Goal: Task Accomplishment & Management: Complete application form

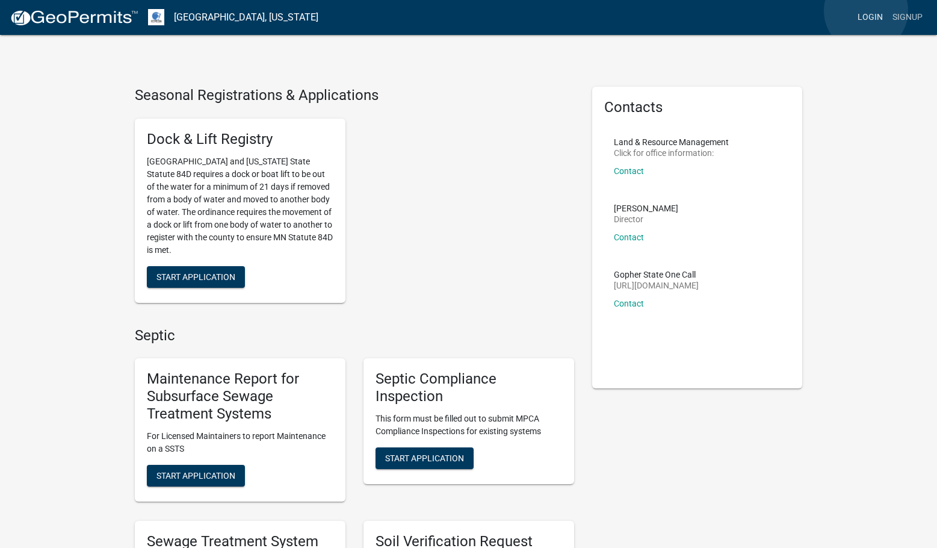
click at [866, 11] on link "Login" at bounding box center [870, 17] width 35 height 23
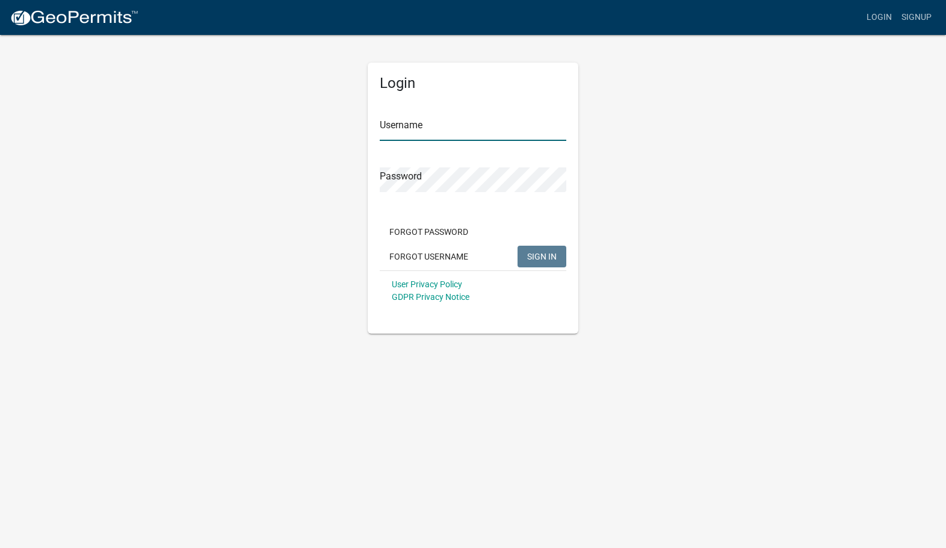
click at [495, 117] on input "Username" at bounding box center [473, 128] width 187 height 25
type input "[EMAIL_ADDRESS][DOMAIN_NAME]"
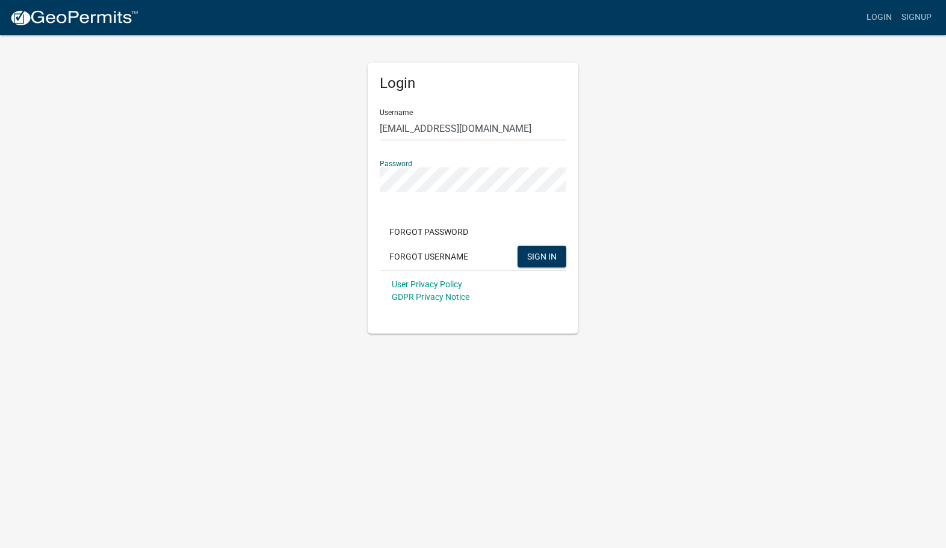
click at [518, 246] on button "SIGN IN" at bounding box center [542, 257] width 49 height 22
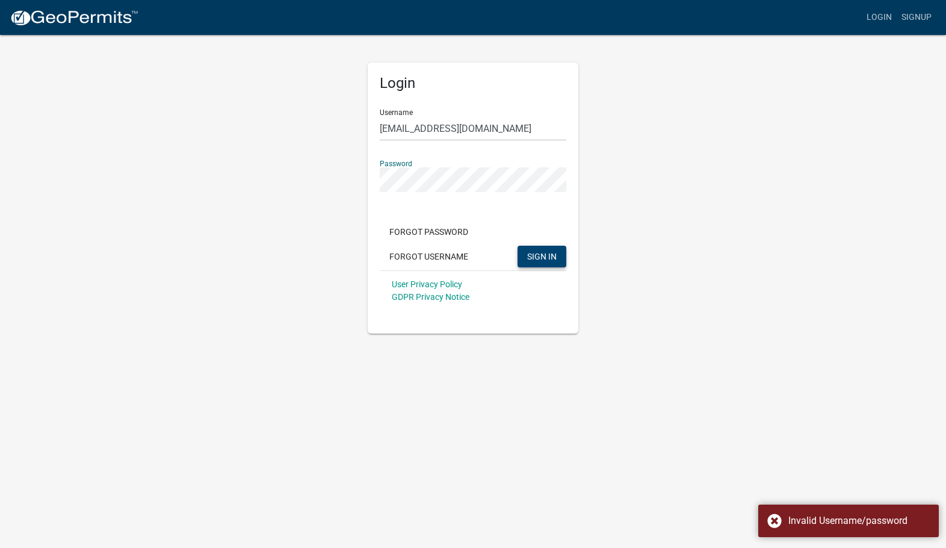
click at [535, 261] on span "SIGN IN" at bounding box center [541, 256] width 29 height 10
click at [418, 231] on button "Forgot Password" at bounding box center [429, 232] width 98 height 22
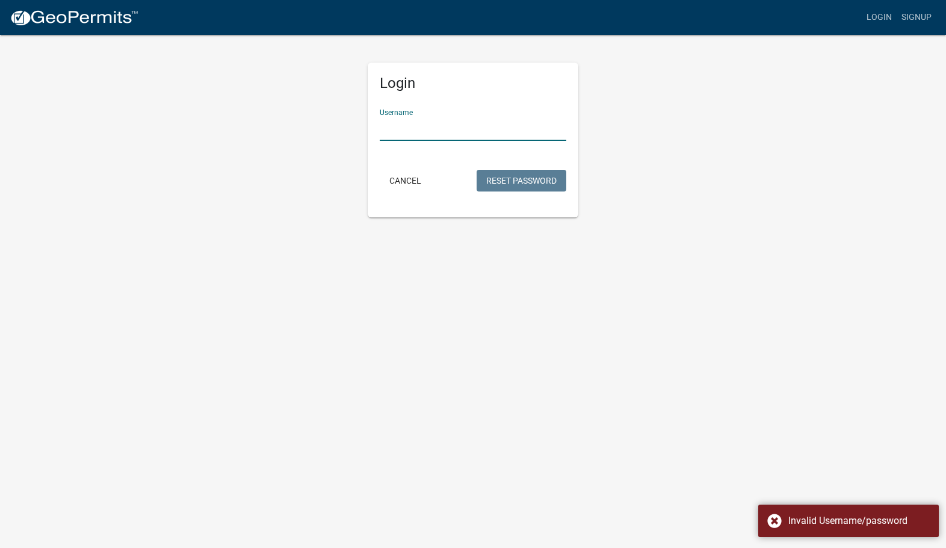
click at [436, 130] on input "Username" at bounding box center [473, 128] width 187 height 25
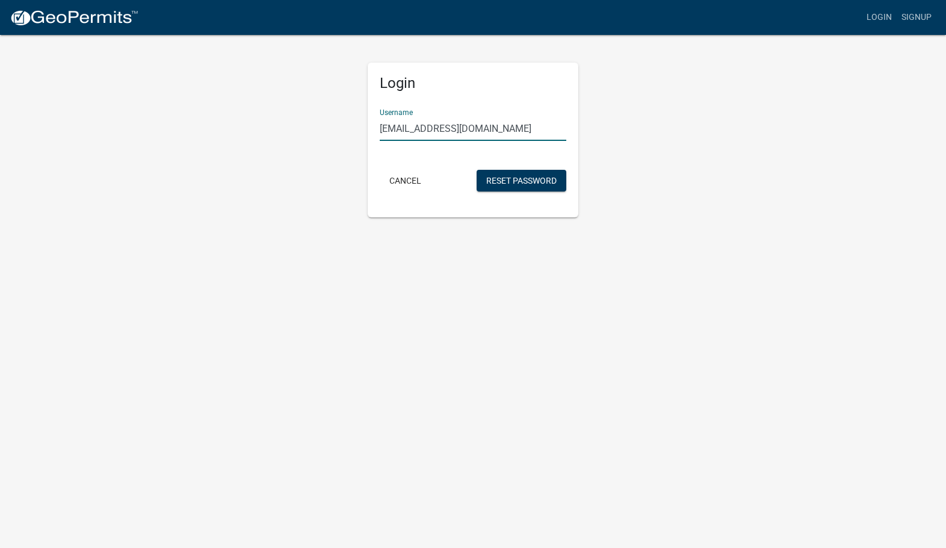
click at [477, 170] on button "Reset Password" at bounding box center [522, 181] width 90 height 22
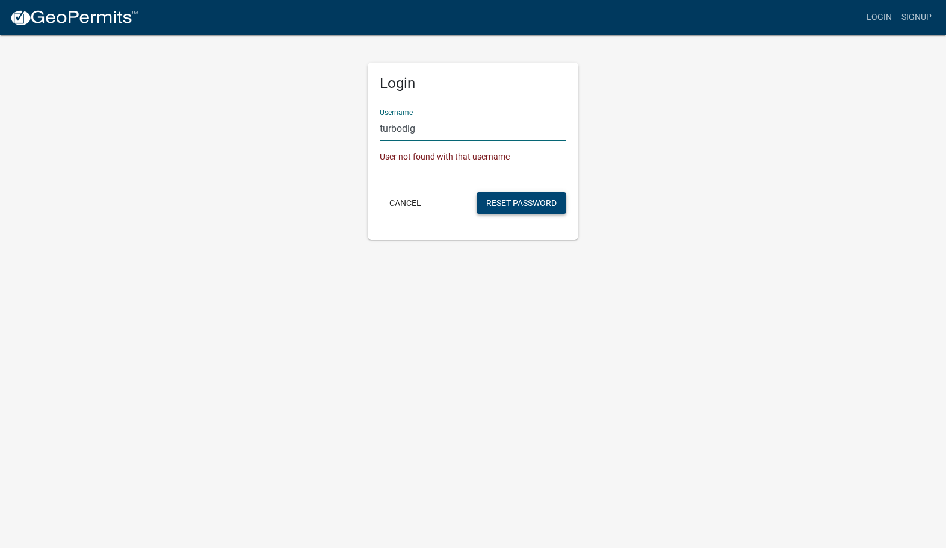
type input "turbodig"
click at [491, 204] on button "Reset Password" at bounding box center [522, 203] width 90 height 22
click at [541, 205] on button "Reset Password" at bounding box center [522, 203] width 90 height 22
click at [403, 205] on button "Cancel" at bounding box center [405, 203] width 51 height 22
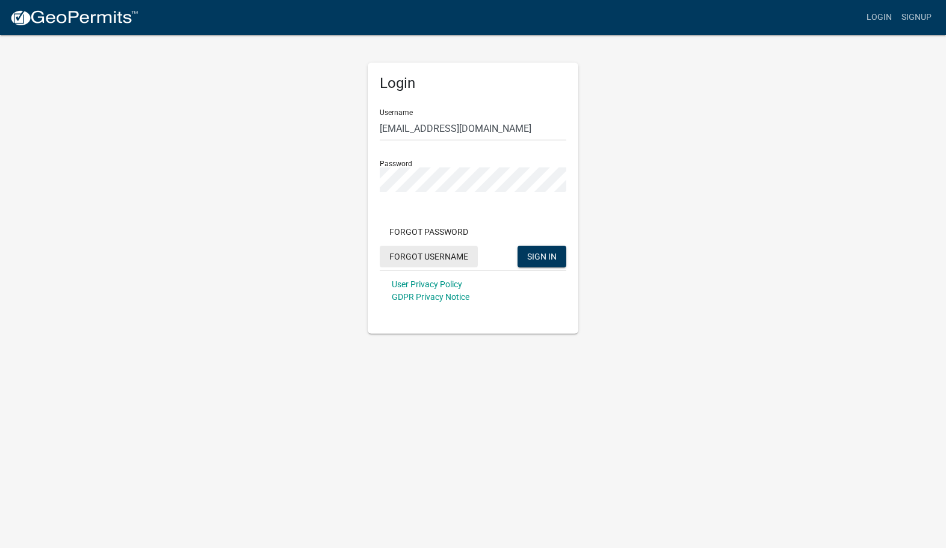
click at [436, 257] on button "Forgot Username" at bounding box center [429, 257] width 98 height 22
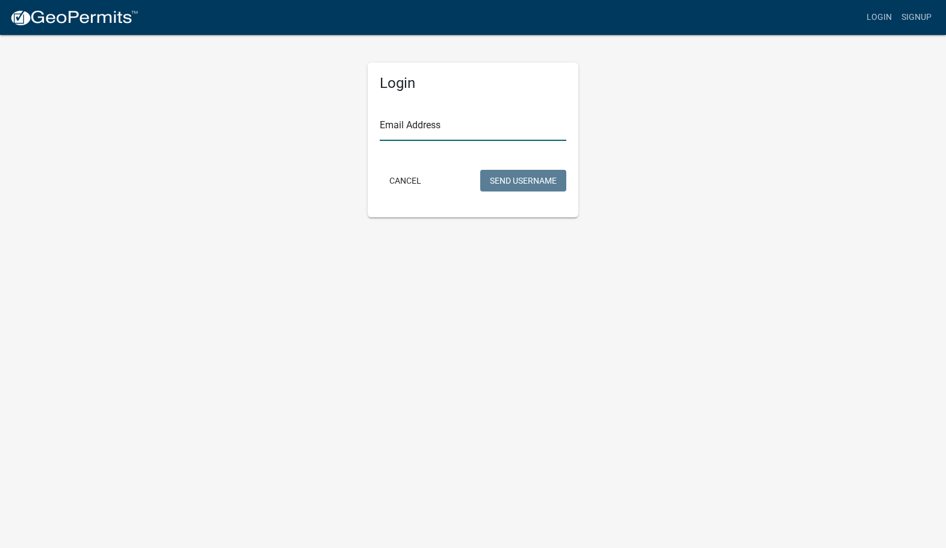
click at [423, 125] on input "Email Address" at bounding box center [473, 128] width 187 height 25
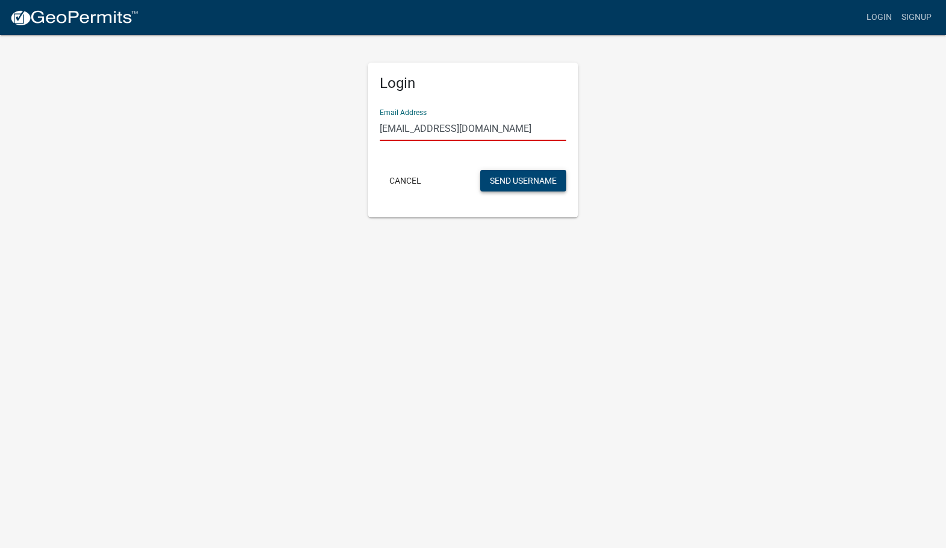
type input "[EMAIL_ADDRESS][DOMAIN_NAME]"
click at [535, 179] on button "Send Username" at bounding box center [523, 181] width 86 height 22
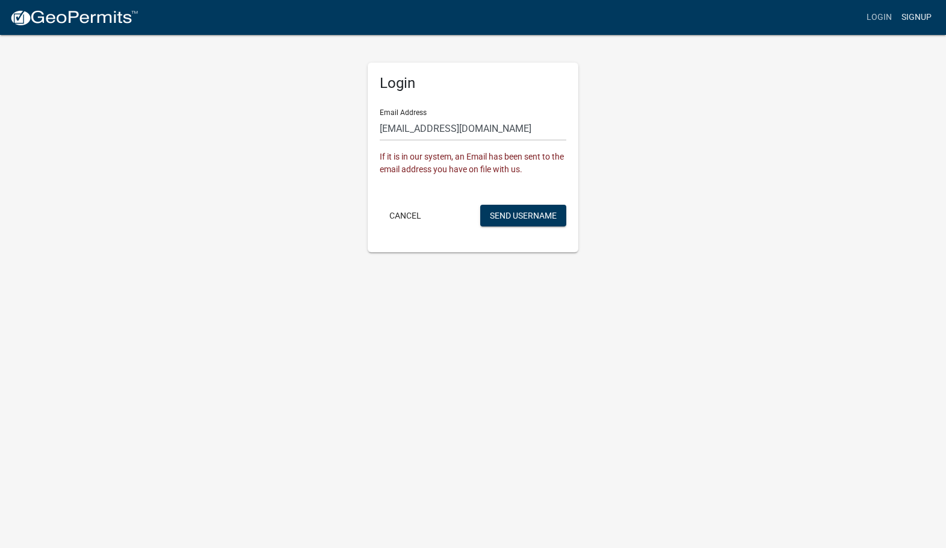
click at [922, 19] on link "Signup" at bounding box center [917, 17] width 40 height 23
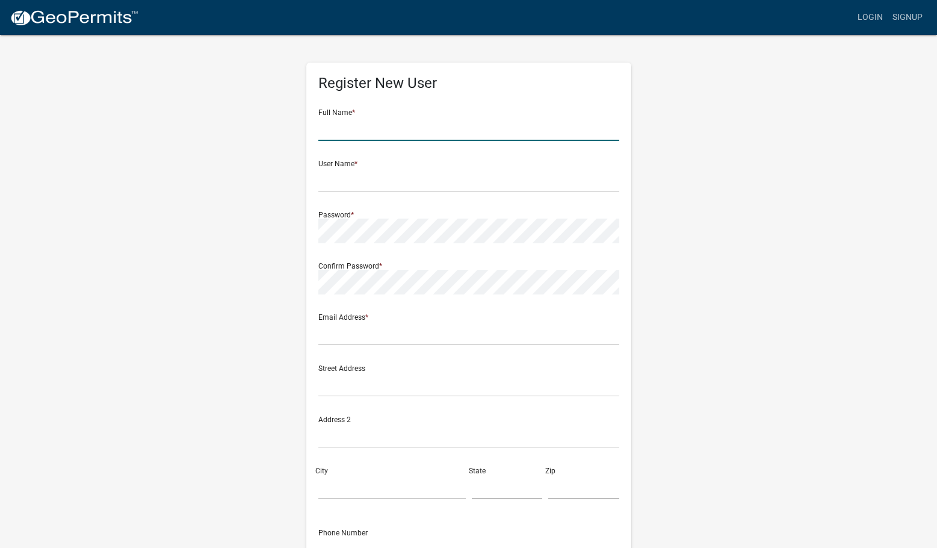
click at [357, 132] on input "text" at bounding box center [468, 128] width 301 height 25
click at [263, 170] on div "Register New User Full Name * User Name * Password * Confirm Password * Email A…" at bounding box center [469, 356] width 686 height 644
click at [415, 131] on input "text" at bounding box center [468, 128] width 301 height 25
type input "[PERSON_NAME]"
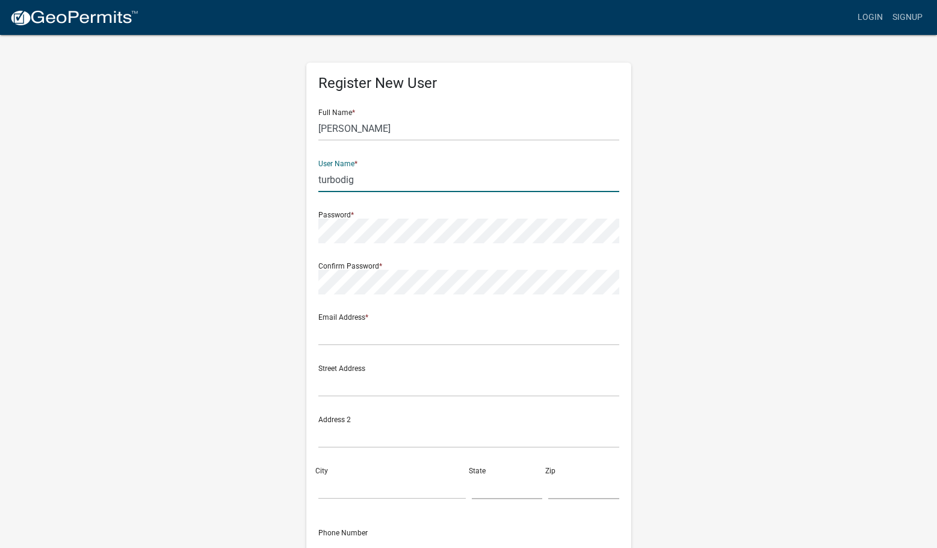
type input "turbodig"
click at [415, 131] on input "[PERSON_NAME]" at bounding box center [468, 128] width 301 height 25
type input "[PERSON_NAME]"
click at [378, 344] on input "text" at bounding box center [468, 333] width 301 height 25
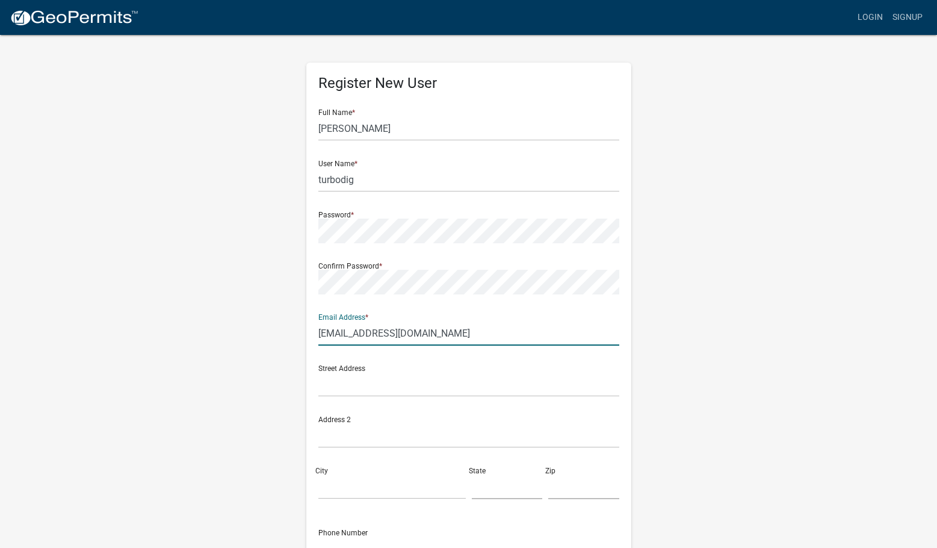
type input "[EMAIL_ADDRESS][DOMAIN_NAME]"
click at [389, 375] on input "text" at bounding box center [468, 384] width 301 height 25
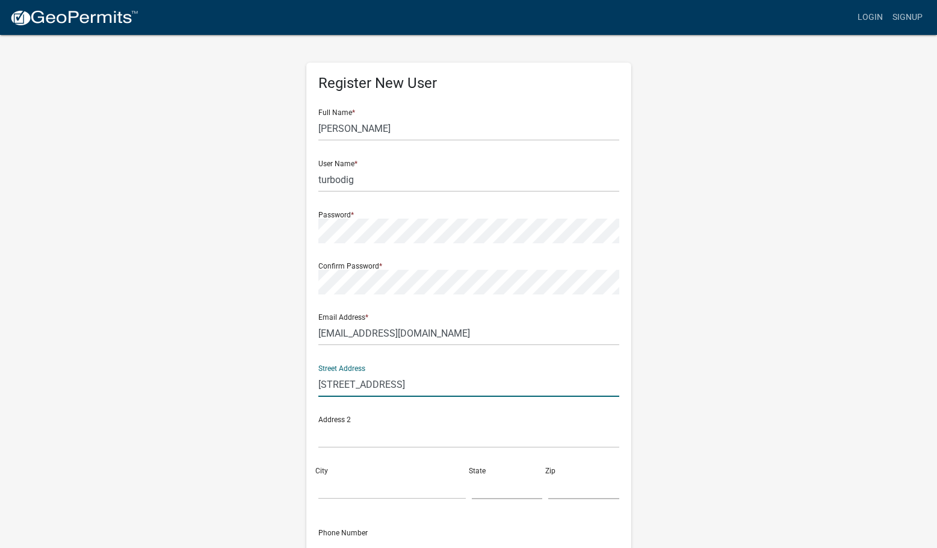
type input "[STREET_ADDRESS]"
click at [426, 409] on div "Address 2" at bounding box center [468, 427] width 301 height 42
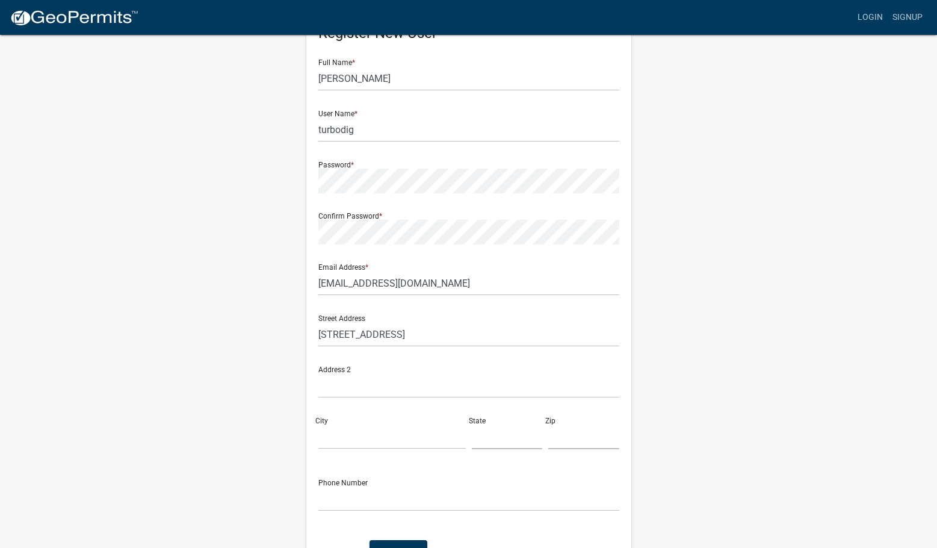
scroll to position [120, 0]
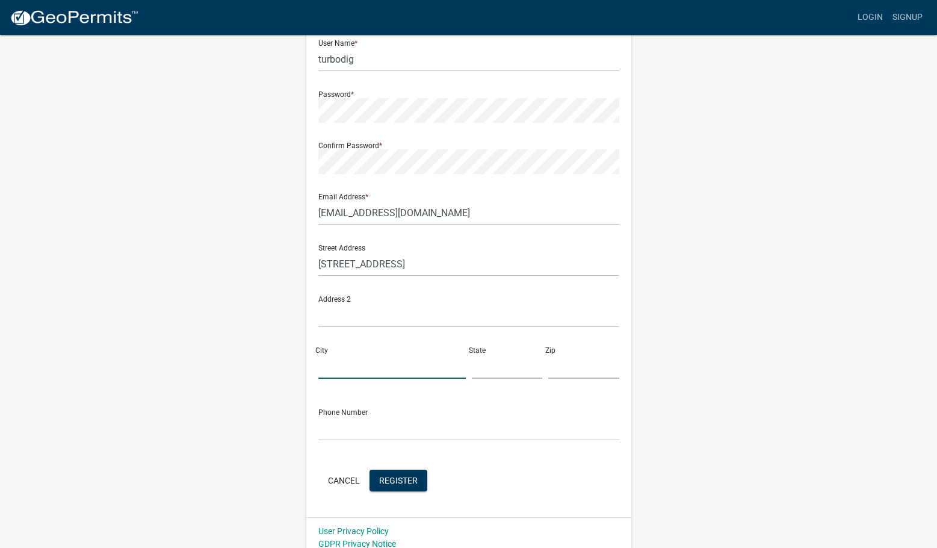
click at [381, 364] on input "City" at bounding box center [391, 366] width 147 height 25
type input "[PERSON_NAME]"
type input "MN"
type input "56580"
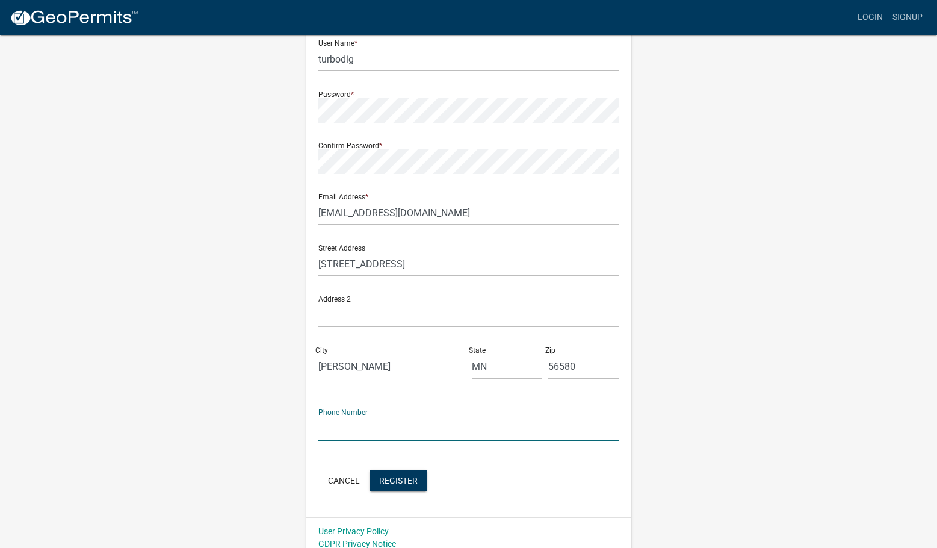
click at [423, 420] on input "text" at bounding box center [468, 428] width 301 height 25
type input "7014298859"
click at [393, 473] on button "Register" at bounding box center [399, 480] width 58 height 22
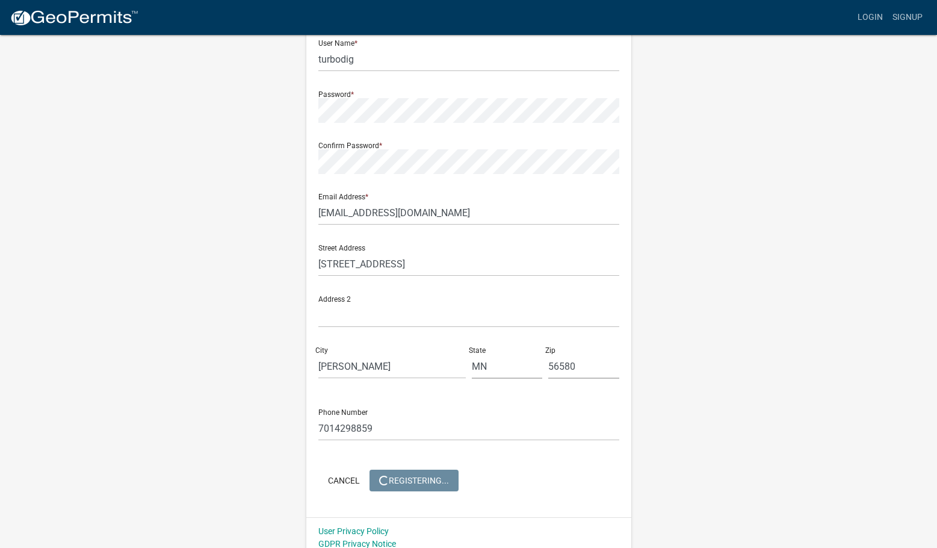
scroll to position [0, 0]
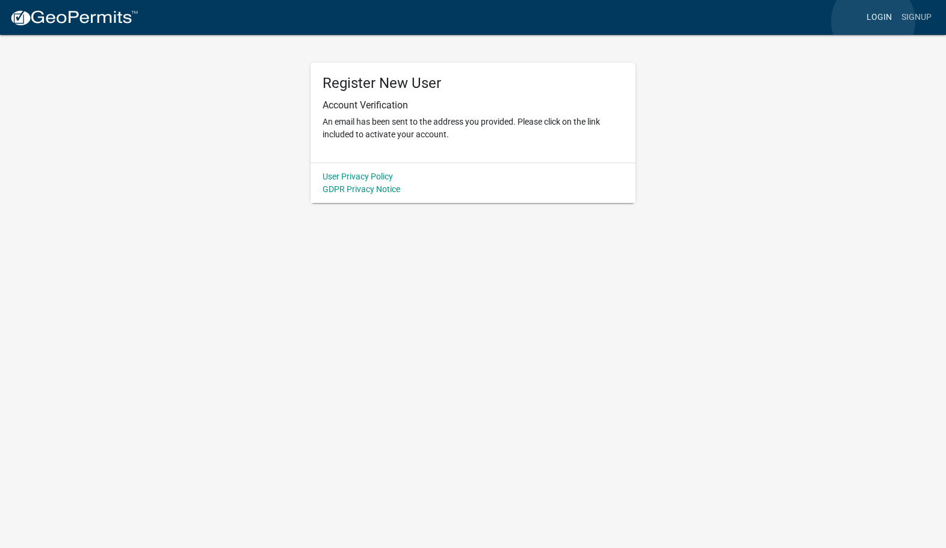
click at [873, 21] on link "Login" at bounding box center [879, 17] width 35 height 23
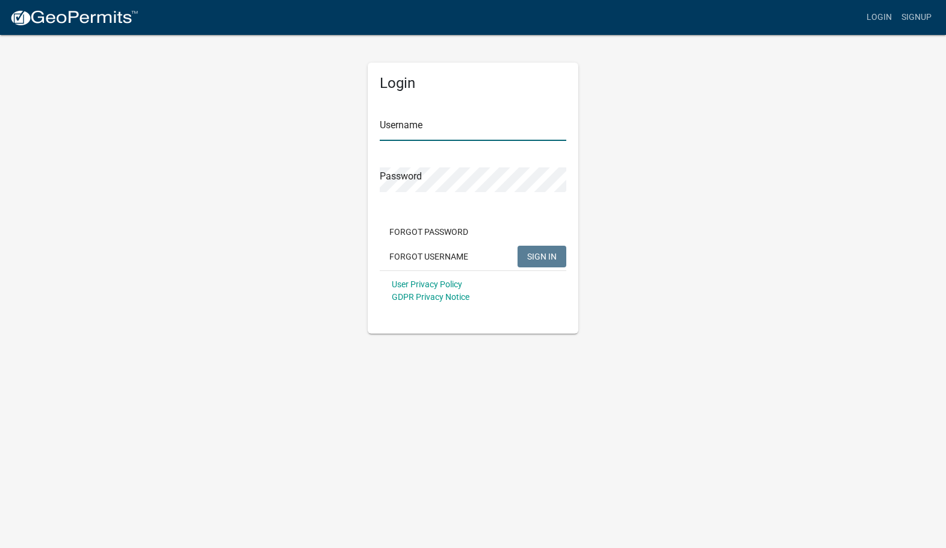
click at [485, 122] on input "Username" at bounding box center [473, 128] width 187 height 25
type input "turbodig"
click at [553, 257] on span "SIGN IN" at bounding box center [541, 256] width 29 height 10
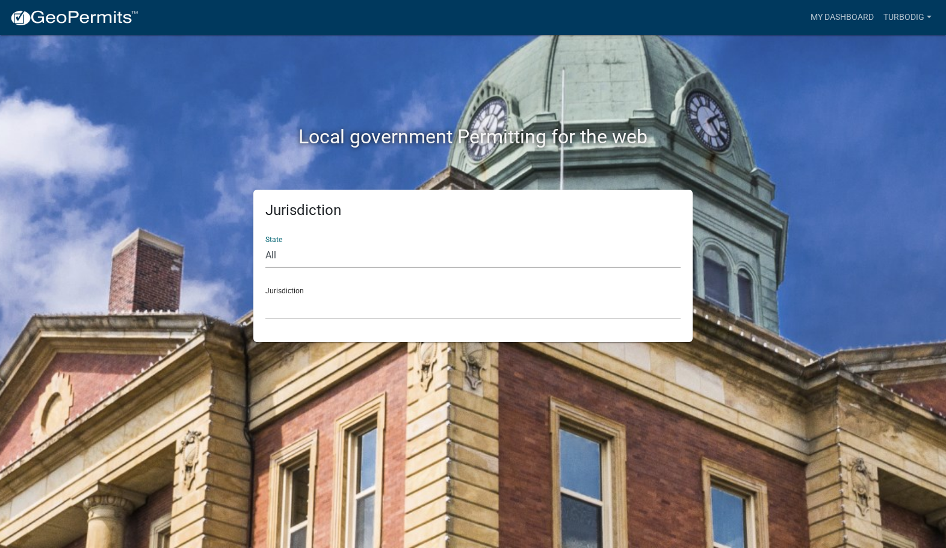
click at [288, 261] on select "All [US_STATE] [US_STATE] [US_STATE] [US_STATE] [US_STATE] [US_STATE] [US_STATE…" at bounding box center [472, 255] width 415 height 25
select select "[US_STATE]"
click at [265, 243] on select "All [US_STATE] [US_STATE] [US_STATE] [US_STATE] [US_STATE] [US_STATE] [US_STATE…" at bounding box center [472, 255] width 415 height 25
click at [276, 303] on select "[GEOGRAPHIC_DATA], [US_STATE] [GEOGRAPHIC_DATA], [US_STATE] [GEOGRAPHIC_DATA], …" at bounding box center [472, 306] width 415 height 25
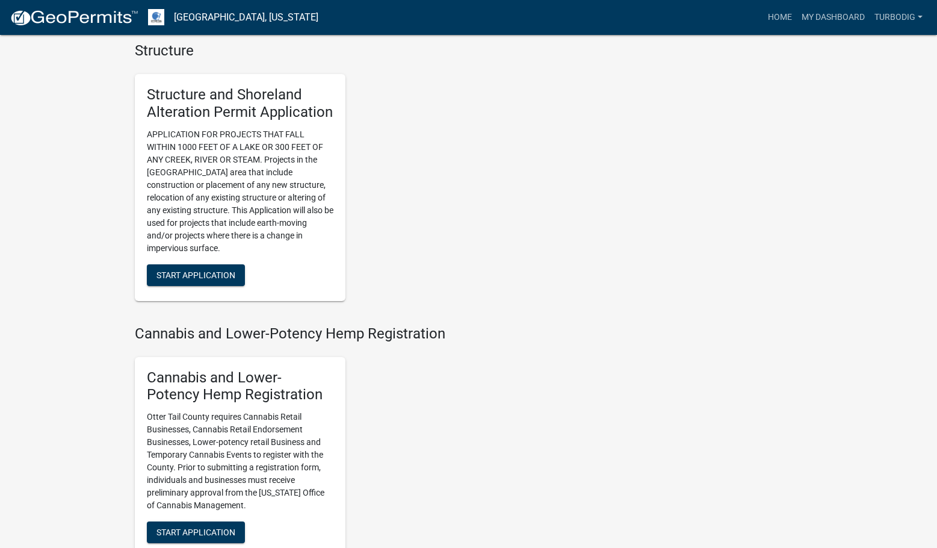
scroll to position [903, 0]
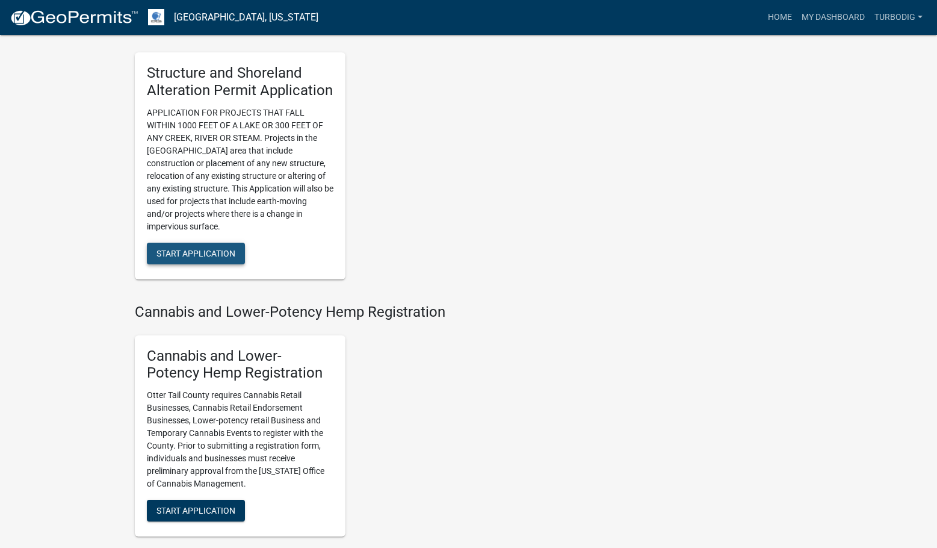
click at [216, 256] on span "Start Application" at bounding box center [195, 253] width 79 height 10
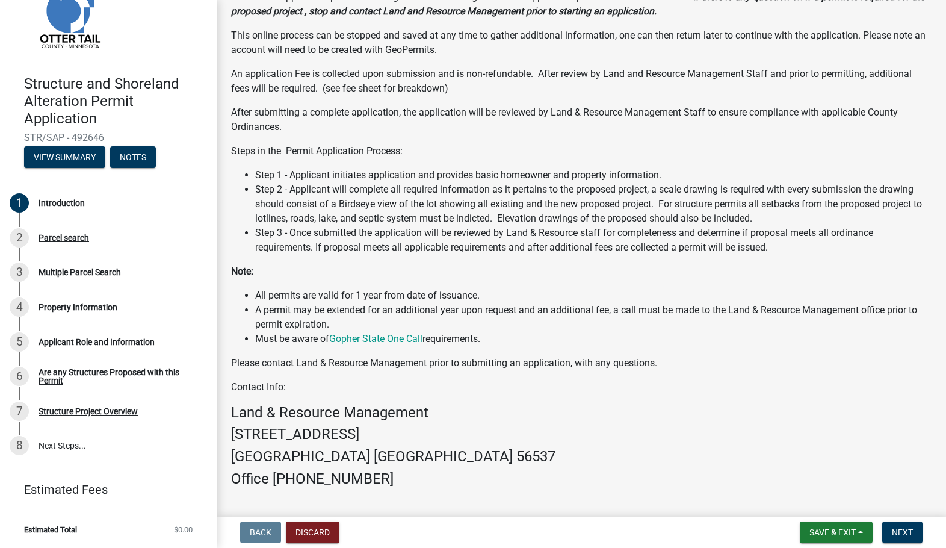
scroll to position [217, 0]
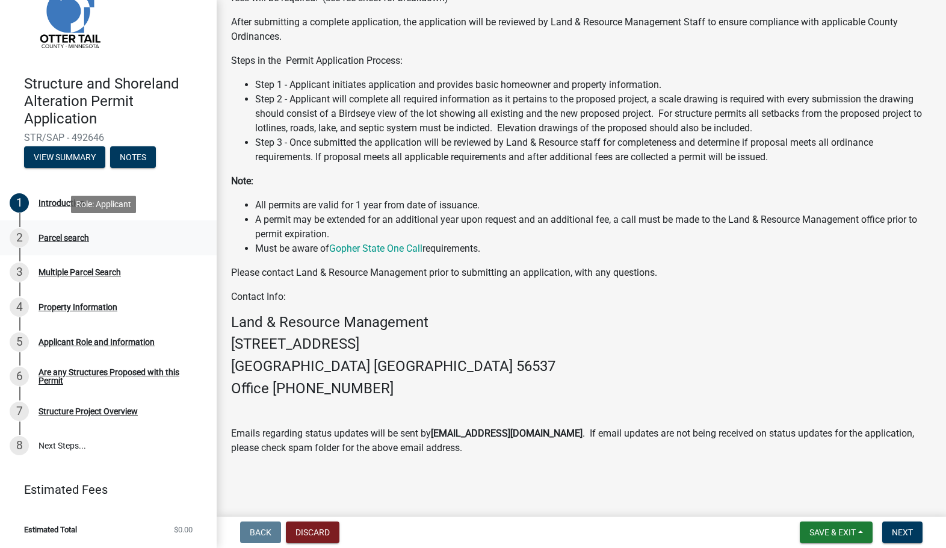
click at [73, 234] on div "Parcel search" at bounding box center [64, 238] width 51 height 8
click at [72, 235] on div "Parcel search" at bounding box center [64, 238] width 51 height 8
click at [909, 533] on span "Next" at bounding box center [902, 532] width 21 height 10
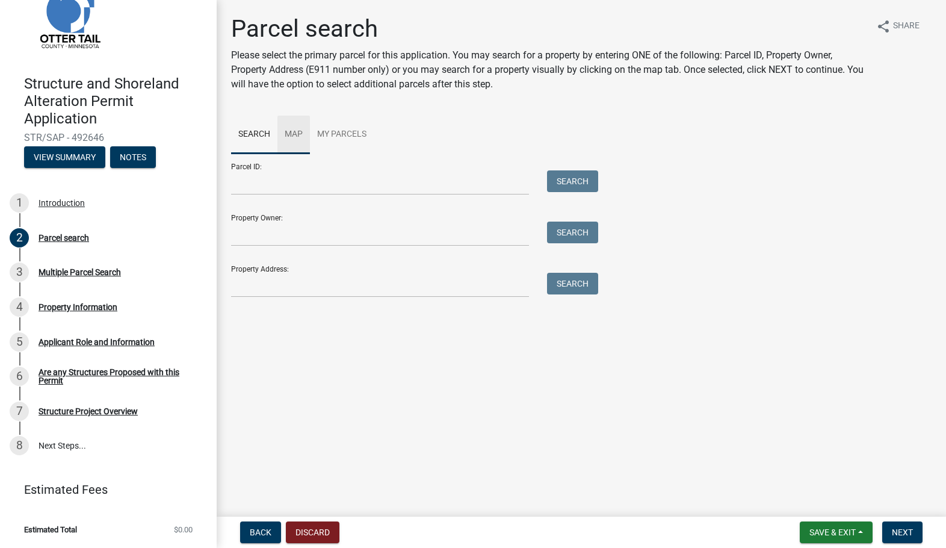
click at [304, 127] on link "Map" at bounding box center [293, 135] width 33 height 39
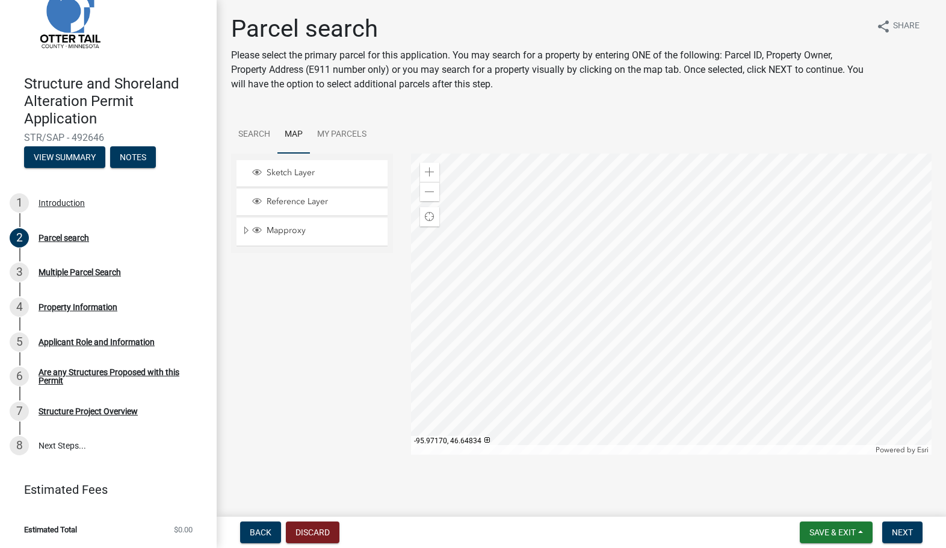
click at [592, 309] on div at bounding box center [671, 303] width 521 height 301
click at [595, 350] on div at bounding box center [671, 303] width 521 height 301
click at [425, 173] on span at bounding box center [430, 172] width 10 height 10
click at [637, 232] on div at bounding box center [671, 303] width 521 height 301
click at [427, 167] on div "Zoom in" at bounding box center [429, 172] width 19 height 19
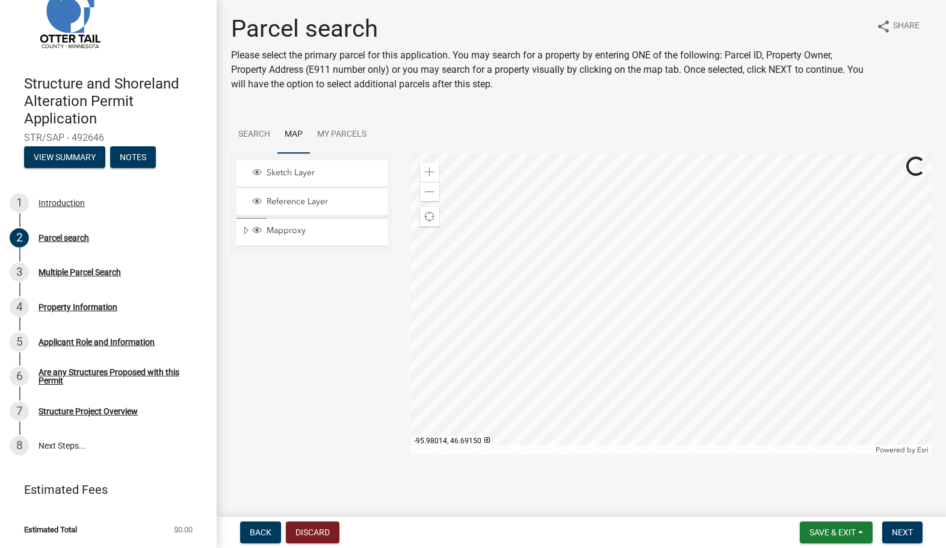
click at [593, 303] on div at bounding box center [671, 303] width 521 height 301
click at [432, 168] on span at bounding box center [430, 172] width 10 height 10
click at [643, 370] on div at bounding box center [671, 303] width 521 height 301
click at [433, 170] on span at bounding box center [430, 172] width 10 height 10
click at [642, 255] on div at bounding box center [671, 303] width 521 height 301
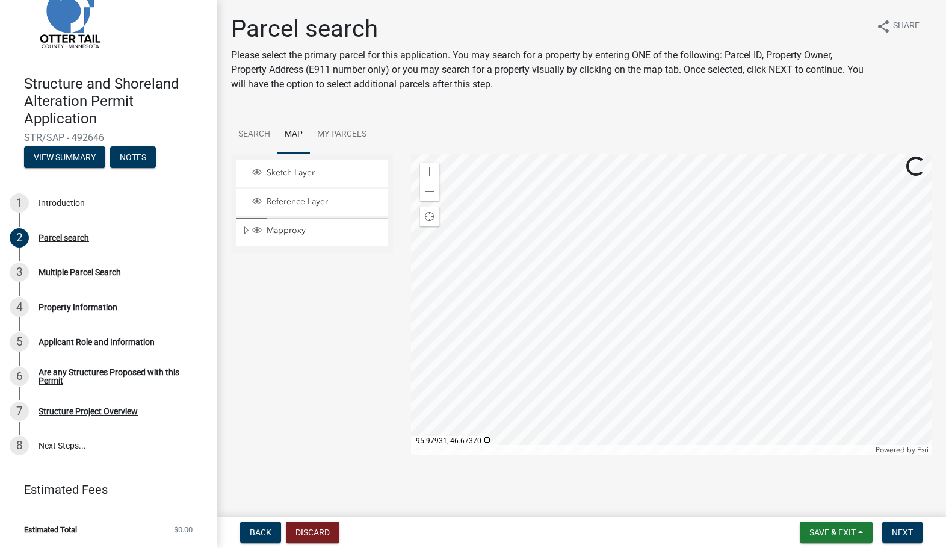
click at [661, 261] on div at bounding box center [671, 303] width 521 height 301
click at [430, 172] on span at bounding box center [430, 172] width 10 height 10
click at [641, 264] on div at bounding box center [671, 303] width 521 height 301
click at [630, 250] on div at bounding box center [671, 303] width 521 height 301
click at [432, 173] on span at bounding box center [430, 172] width 10 height 10
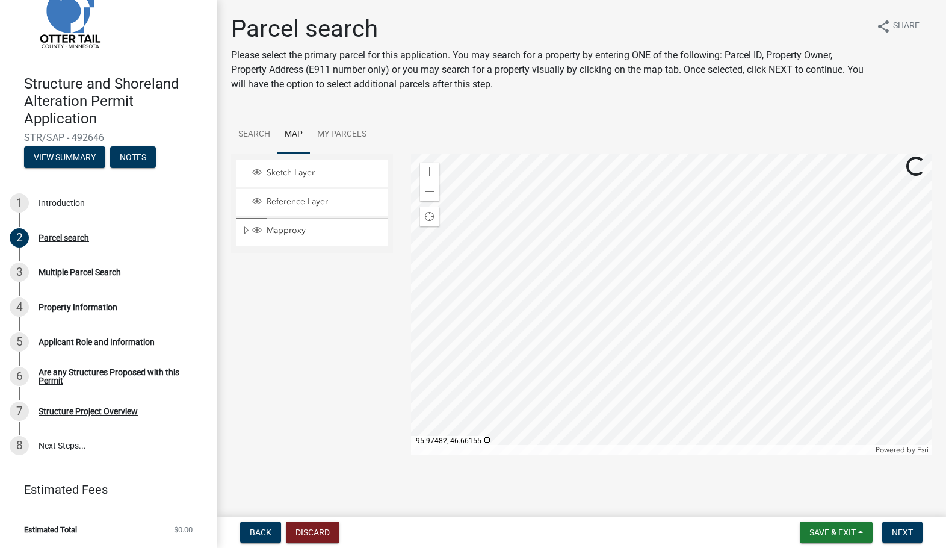
click at [763, 284] on div at bounding box center [671, 303] width 521 height 301
click at [713, 266] on div at bounding box center [671, 303] width 521 height 301
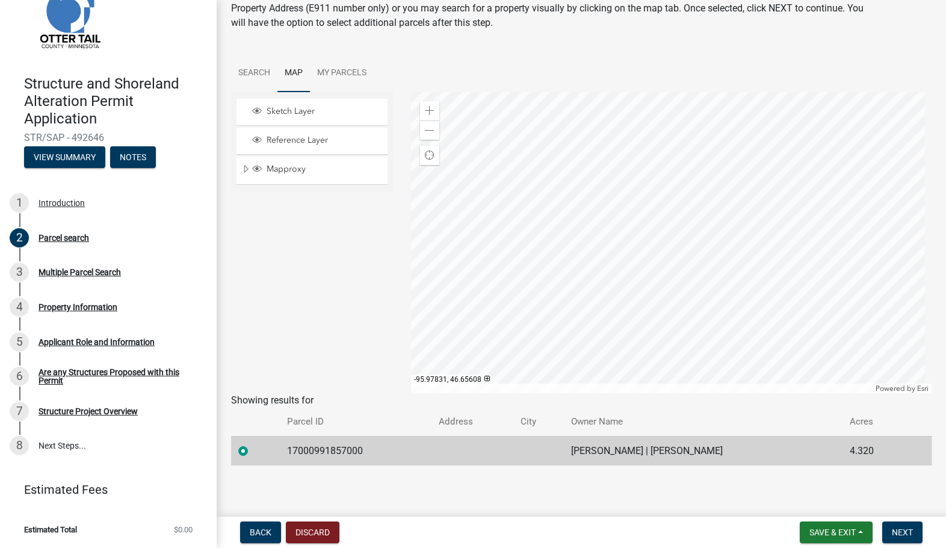
scroll to position [62, 0]
click at [910, 531] on span "Next" at bounding box center [902, 532] width 21 height 10
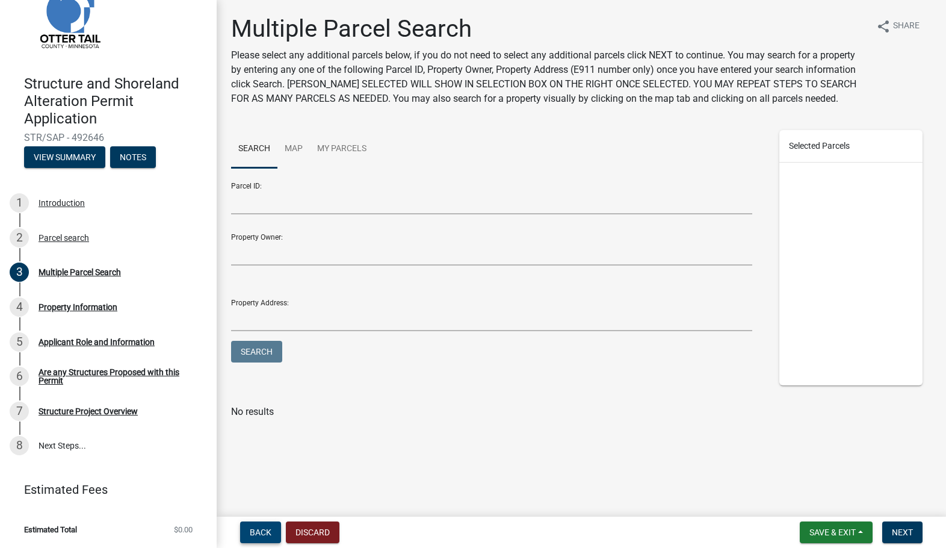
click at [270, 531] on span "Back" at bounding box center [261, 532] width 22 height 10
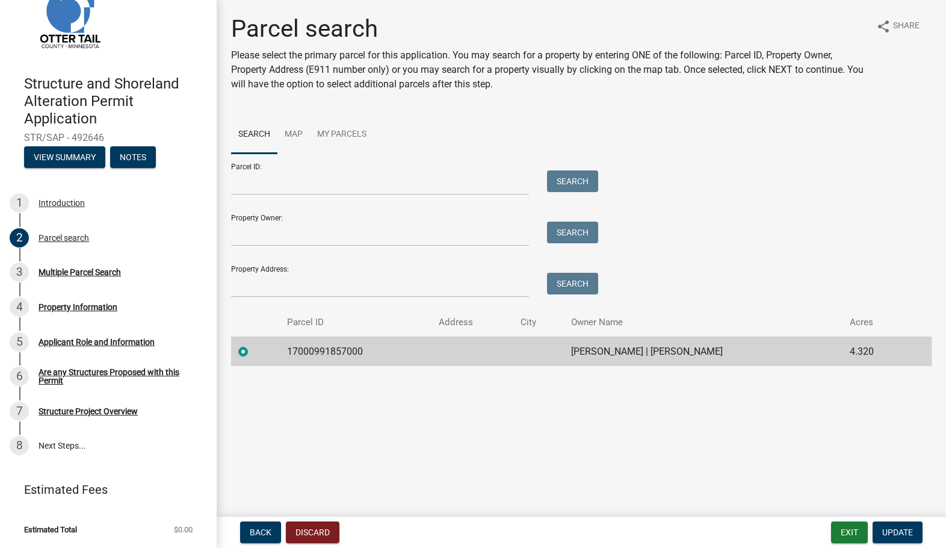
click at [587, 348] on td "[PERSON_NAME] | [PERSON_NAME]" at bounding box center [703, 350] width 279 height 29
click at [905, 528] on span "Update" at bounding box center [897, 532] width 31 height 10
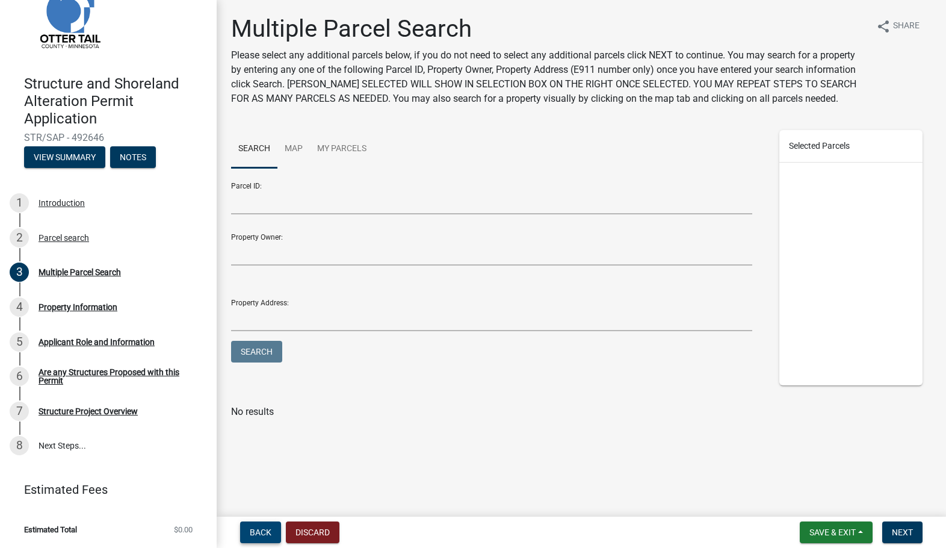
click at [274, 523] on button "Back" at bounding box center [260, 532] width 41 height 22
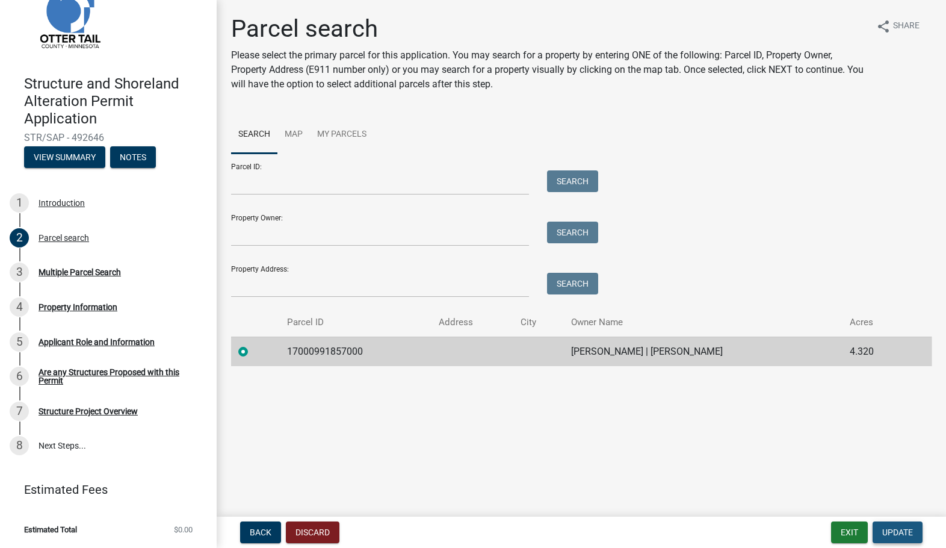
click at [910, 528] on span "Update" at bounding box center [897, 532] width 31 height 10
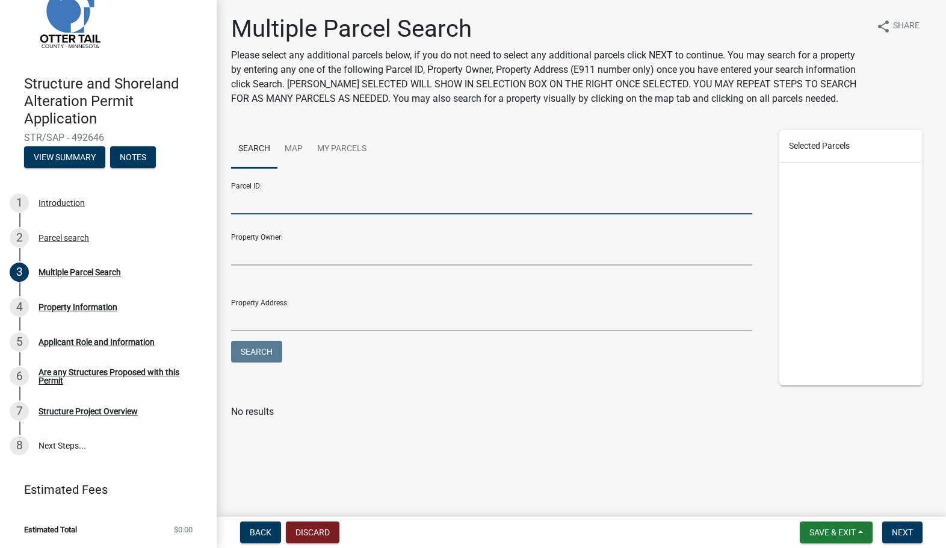
click at [352, 199] on input "Parcel ID:" at bounding box center [491, 202] width 521 height 25
type input "17000991857000"
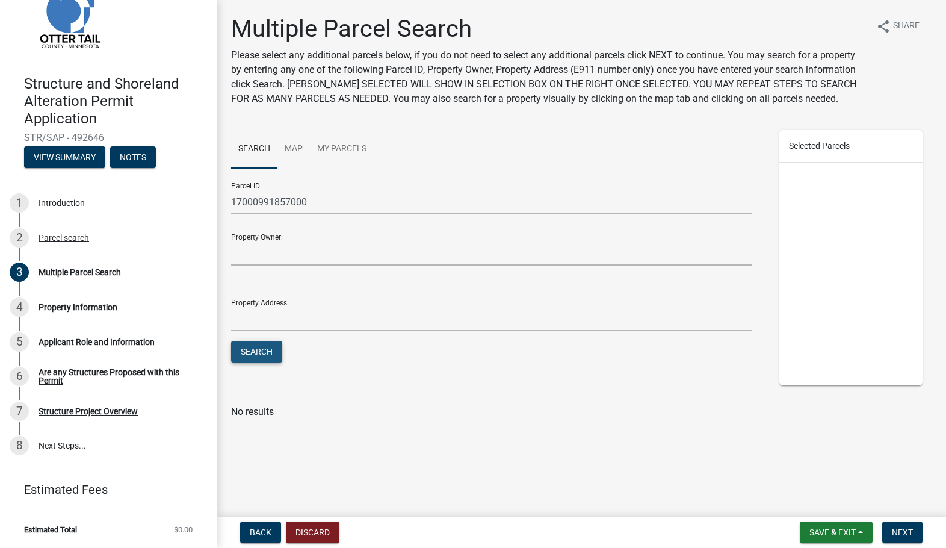
click at [262, 349] on button "Search" at bounding box center [256, 352] width 51 height 22
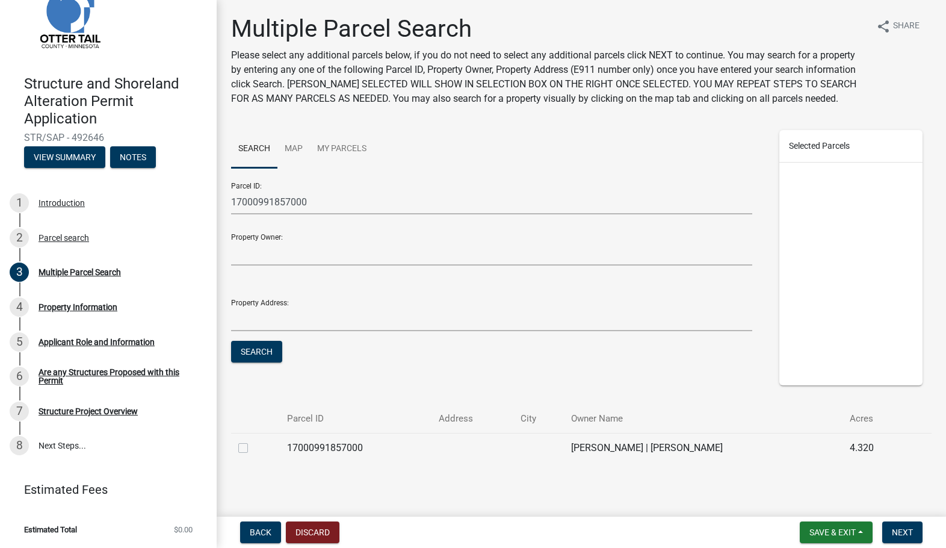
click at [253, 441] on label at bounding box center [253, 441] width 0 height 0
click at [253, 448] on input "checkbox" at bounding box center [257, 445] width 8 height 8
checkbox input "true"
click at [905, 532] on span "Next" at bounding box center [902, 532] width 21 height 10
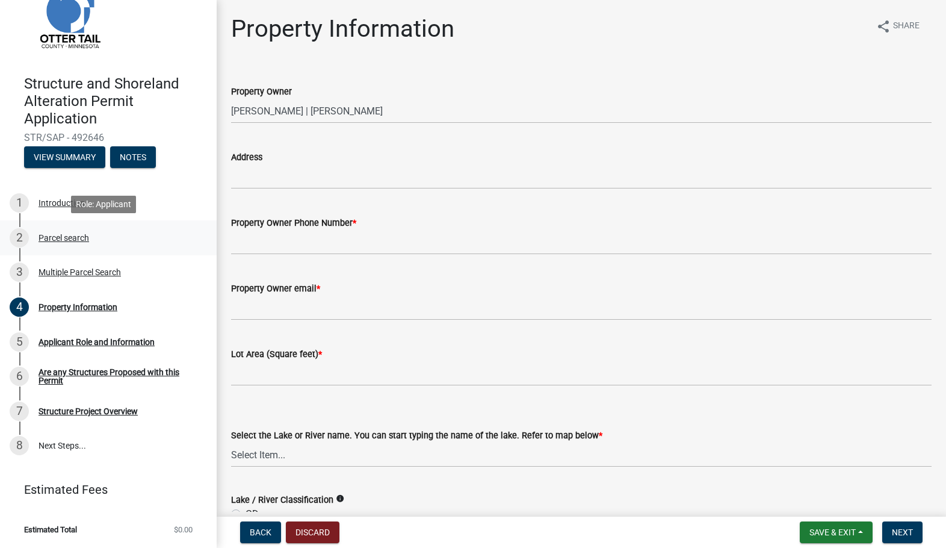
click at [60, 236] on div "Parcel search" at bounding box center [64, 238] width 51 height 8
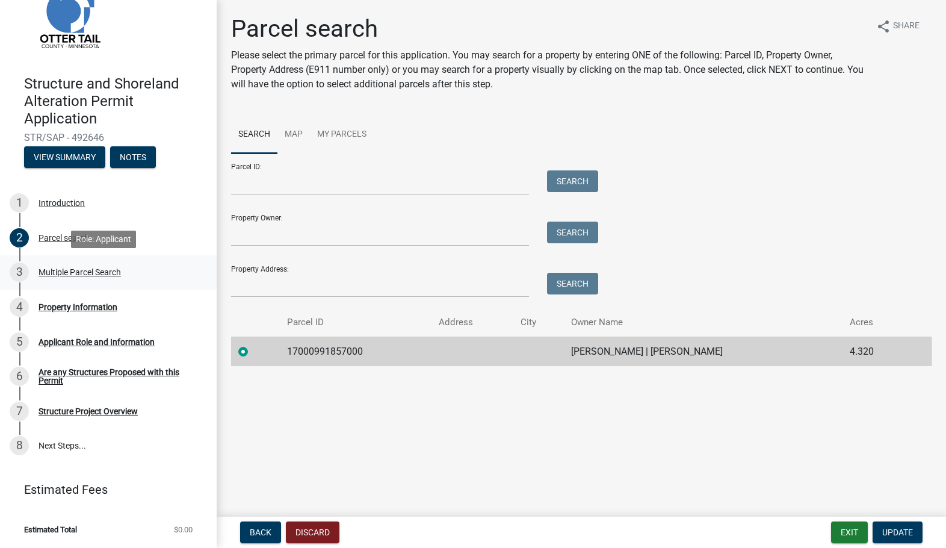
click at [70, 269] on div "Multiple Parcel Search" at bounding box center [80, 272] width 82 height 8
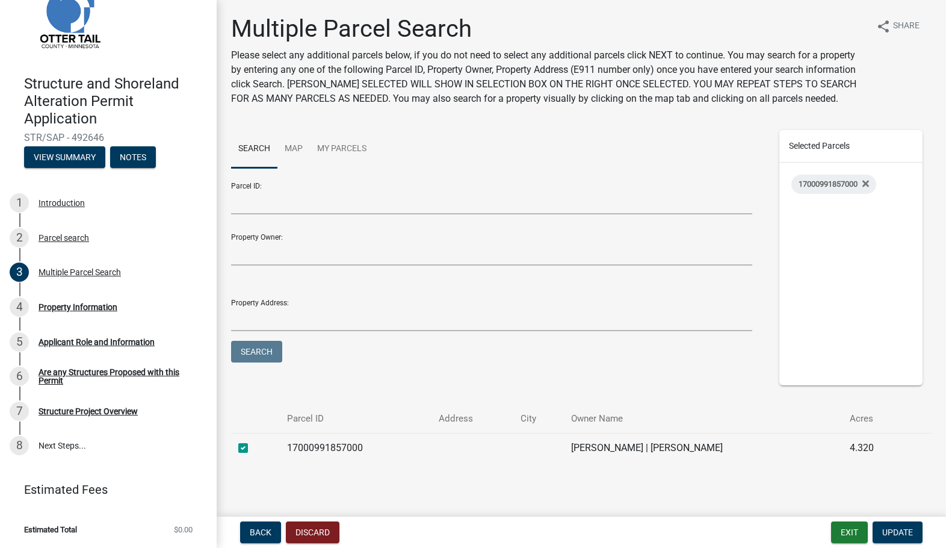
click at [249, 455] on div at bounding box center [255, 448] width 34 height 14
click at [253, 441] on label at bounding box center [253, 441] width 0 height 0
click at [253, 448] on input "checkbox" at bounding box center [257, 445] width 8 height 8
checkbox input "false"
click at [898, 533] on span "Update" at bounding box center [897, 532] width 31 height 10
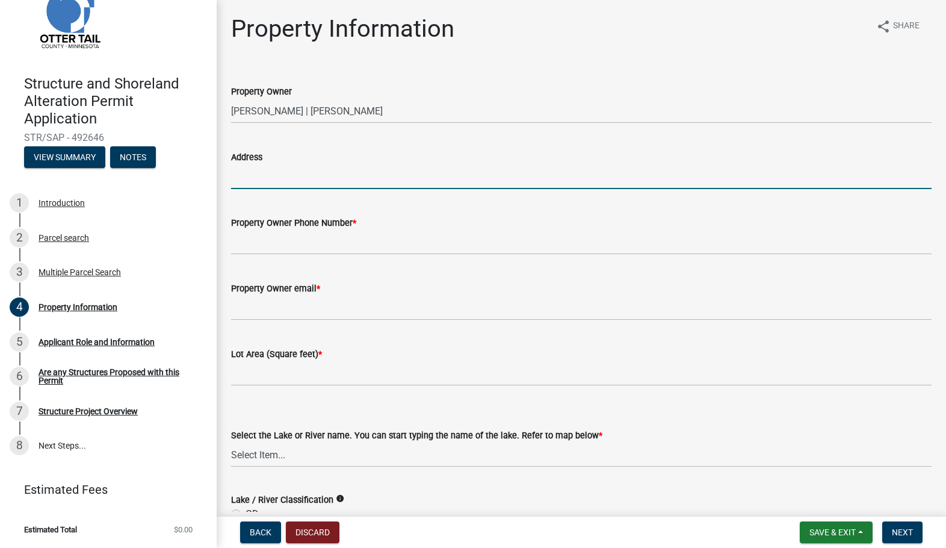
click at [411, 176] on input "Address" at bounding box center [581, 176] width 701 height 25
type input "3"
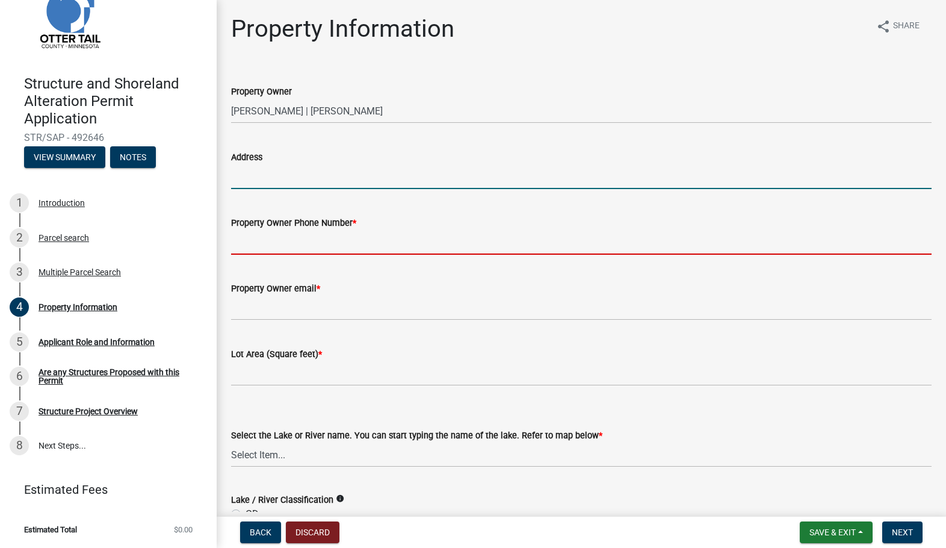
click at [337, 246] on input "Property Owner Phone Number *" at bounding box center [581, 242] width 701 height 25
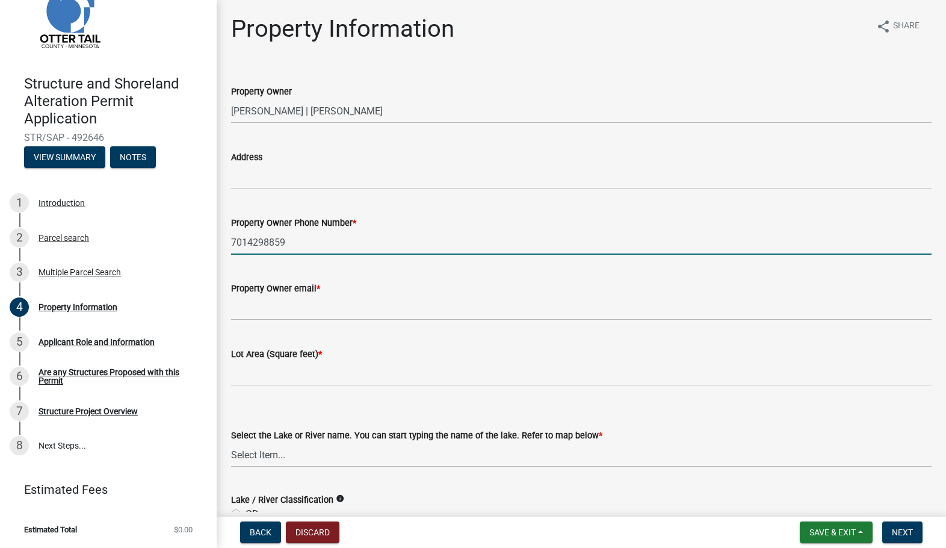
type input "7014298859"
